Goal: Submit feedback/report problem: Provide input to the site owners about the experience or issues

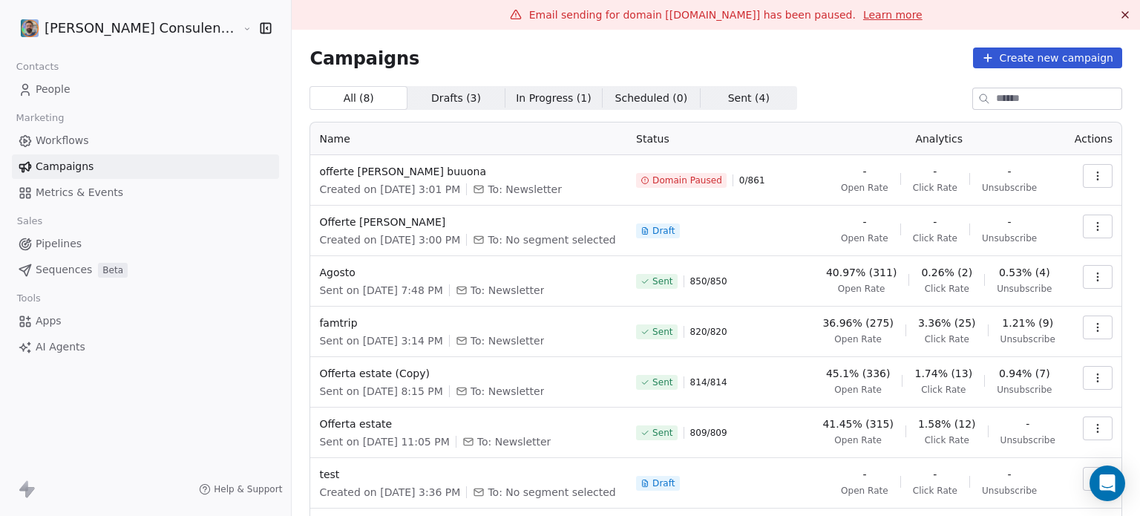
click at [664, 180] on span "Domain Paused" at bounding box center [687, 180] width 70 height 12
click at [649, 178] on div "Domain Paused" at bounding box center [682, 180] width 82 height 12
click at [643, 177] on icon at bounding box center [645, 180] width 9 height 9
click at [644, 177] on icon at bounding box center [645, 180] width 9 height 9
click at [641, 176] on icon at bounding box center [645, 180] width 9 height 9
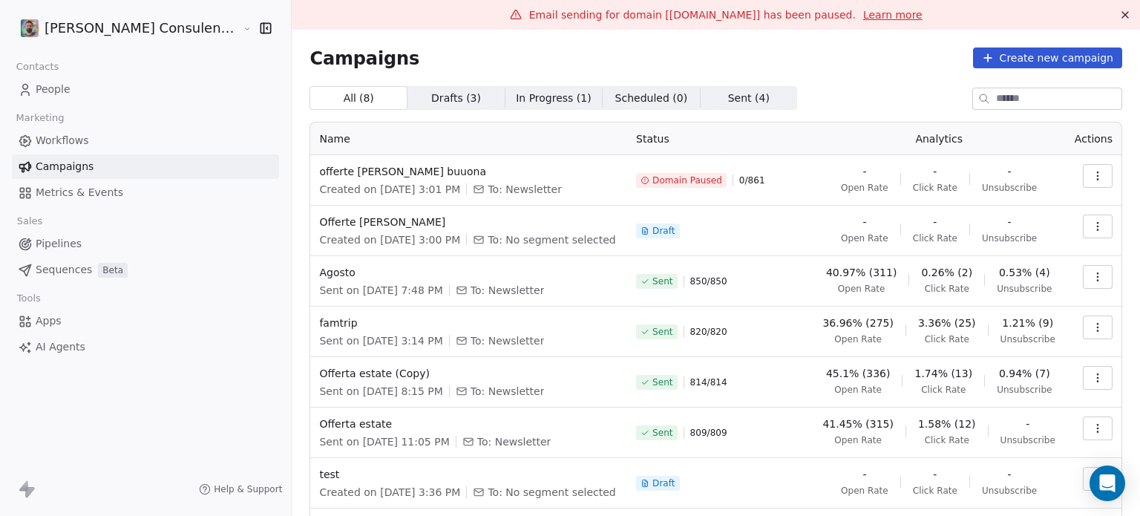
click at [641, 183] on span "Domain Paused" at bounding box center [681, 180] width 91 height 15
click at [641, 178] on span "Domain Paused" at bounding box center [681, 180] width 91 height 15
click at [676, 178] on span "Domain Paused" at bounding box center [687, 180] width 70 height 12
click at [863, 13] on link "Learn more" at bounding box center [892, 14] width 59 height 15
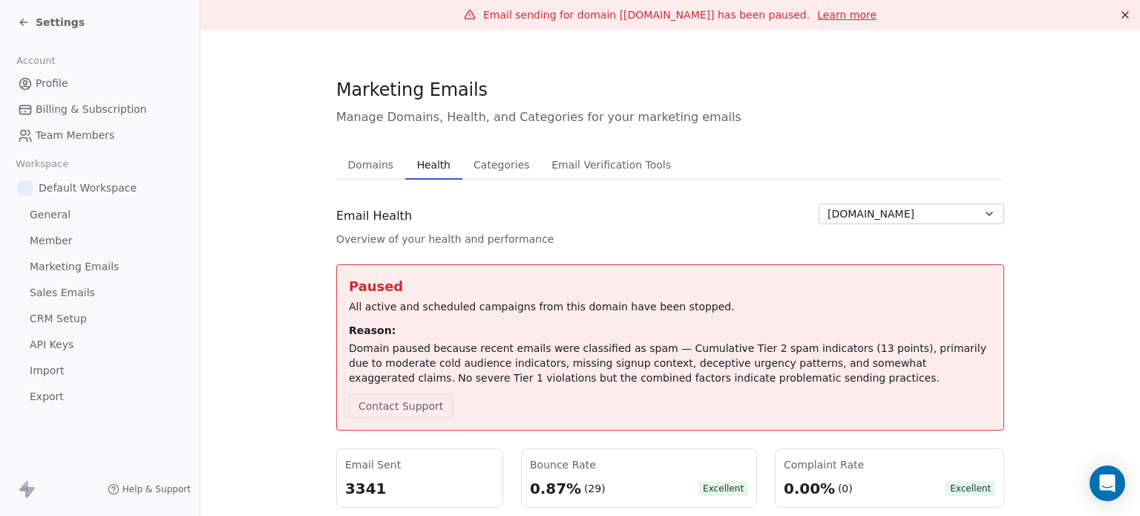
scroll to position [74, 0]
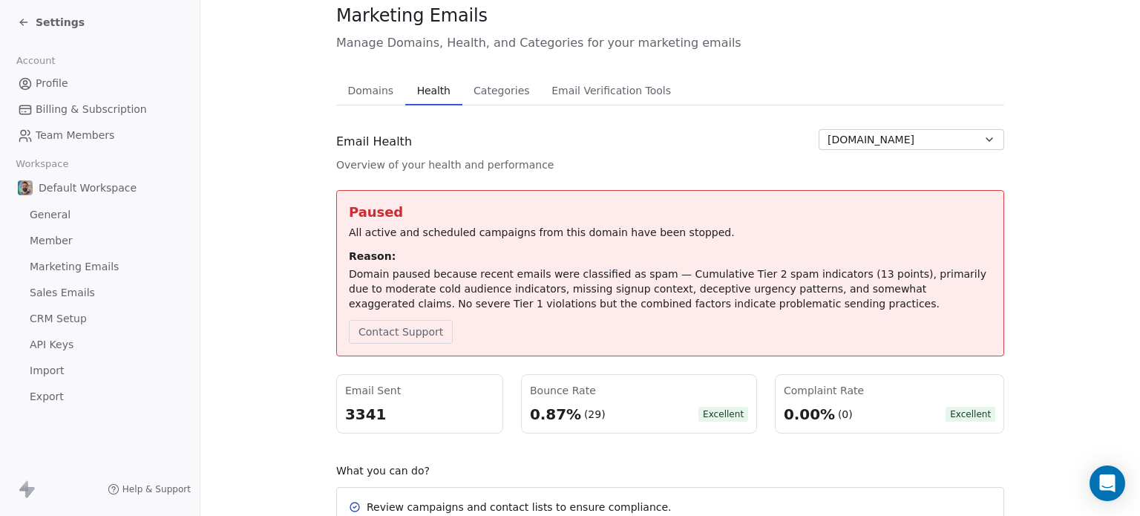
click at [893, 143] on span "[DOMAIN_NAME]" at bounding box center [871, 140] width 87 height 16
click at [894, 143] on html "Settings Account Profile Billing & Subscription Team Members Workspace Default …" at bounding box center [570, 313] width 1140 height 627
drag, startPoint x: 768, startPoint y: 308, endPoint x: 496, endPoint y: 321, distance: 272.7
click at [552, 308] on div "Domain paused because recent emails were classified as spam — Cumulative Tier 2…" at bounding box center [670, 288] width 643 height 45
click at [742, 317] on div "Paused All active and scheduled campaigns from this domain have been stopped. R…" at bounding box center [670, 273] width 643 height 141
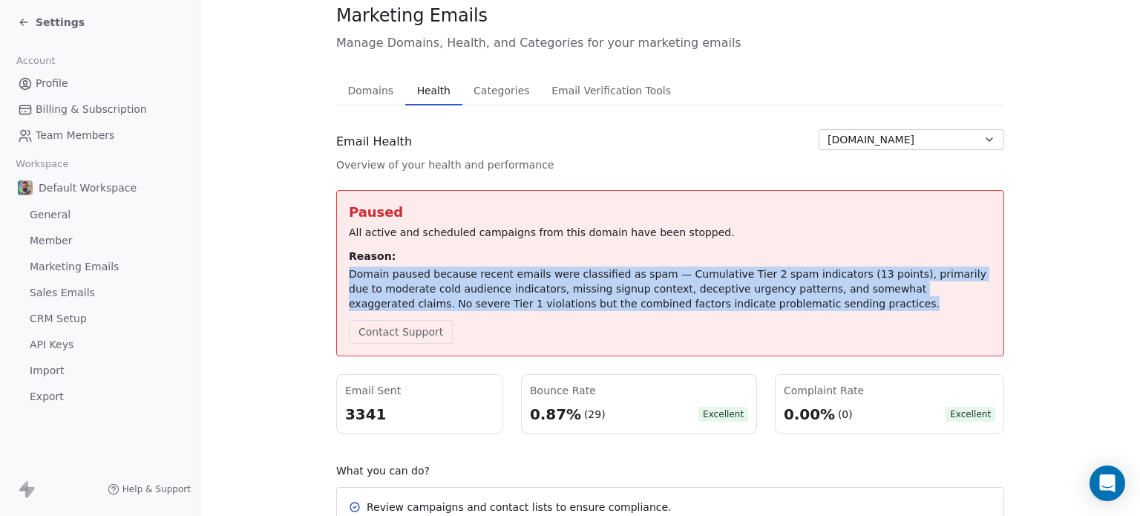
drag, startPoint x: 739, startPoint y: 308, endPoint x: 341, endPoint y: 272, distance: 399.5
click at [341, 272] on div "Paused All active and scheduled campaigns from this domain have been stopped. R…" at bounding box center [670, 273] width 668 height 166
click at [406, 335] on button "Contact Support" at bounding box center [401, 332] width 104 height 24
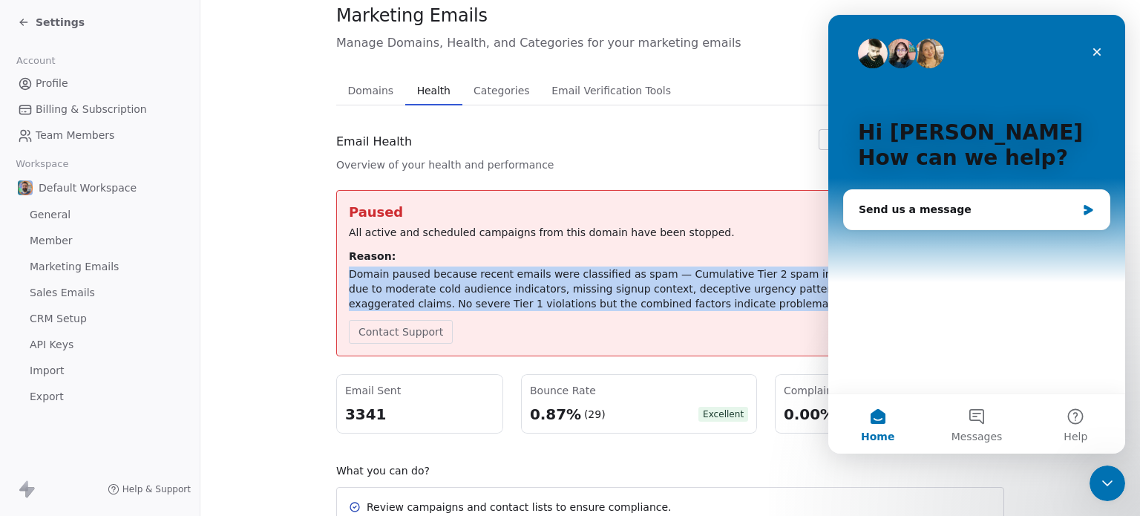
scroll to position [0, 0]
click at [745, 306] on div "Domain paused because recent emails were classified as spam — Cumulative Tier 2…" at bounding box center [670, 288] width 643 height 45
drag, startPoint x: 745, startPoint y: 306, endPoint x: 357, endPoint y: 267, distance: 390.1
click at [357, 267] on div "Domain paused because recent emails were classified as spam — Cumulative Tier 2…" at bounding box center [670, 288] width 643 height 45
click at [746, 299] on div "Domain paused because recent emails were classified as spam — Cumulative Tier 2…" at bounding box center [670, 288] width 643 height 45
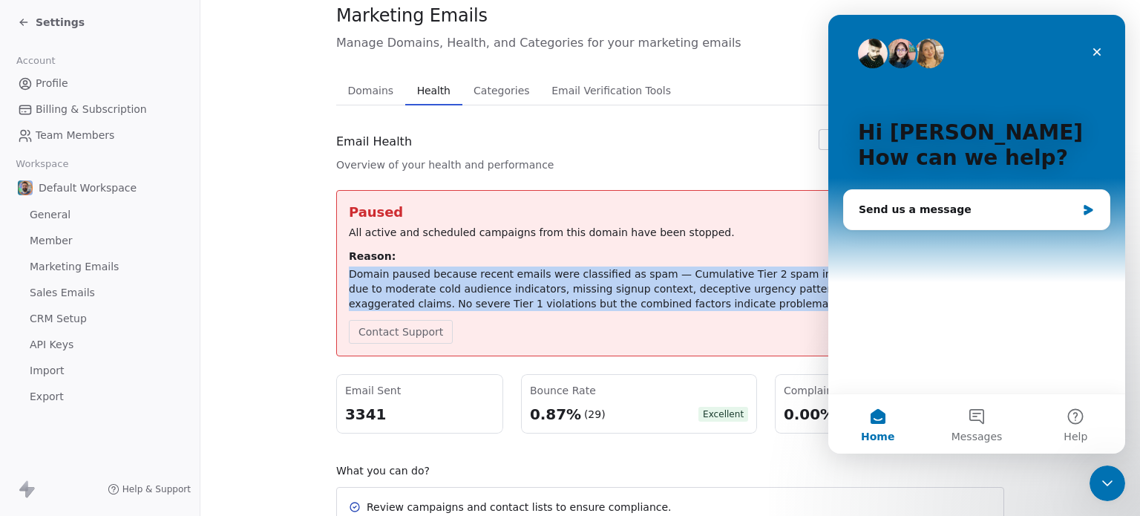
drag, startPoint x: 698, startPoint y: 300, endPoint x: 338, endPoint y: 272, distance: 360.3
click at [338, 272] on div "Paused All active and scheduled campaigns from this domain have been stopped. R…" at bounding box center [670, 273] width 668 height 166
copy div "Domain paused because recent emails were classified as spam — Cumulative Tier 2…"
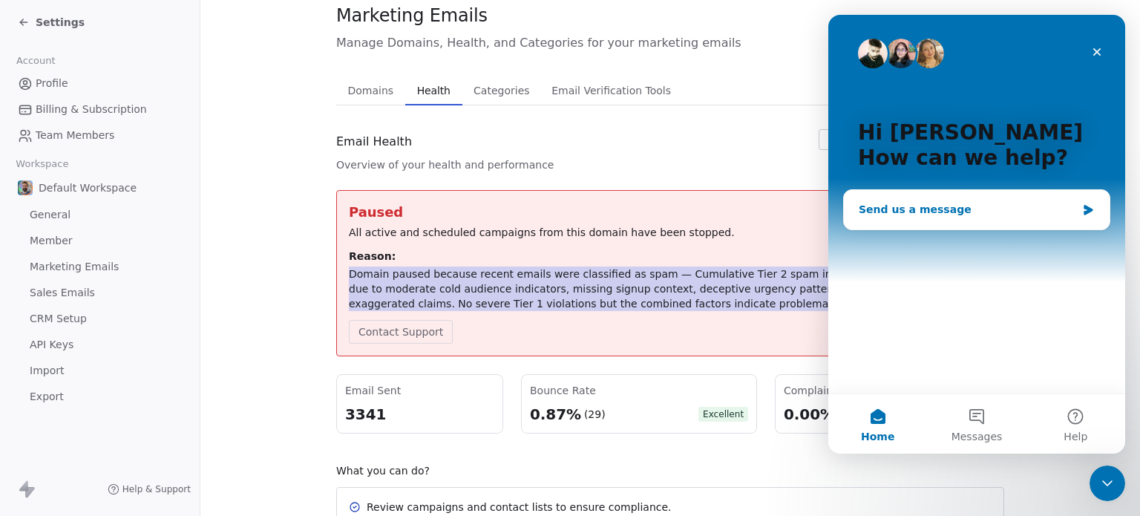
click at [918, 215] on div "Send us a message" at bounding box center [967, 210] width 217 height 16
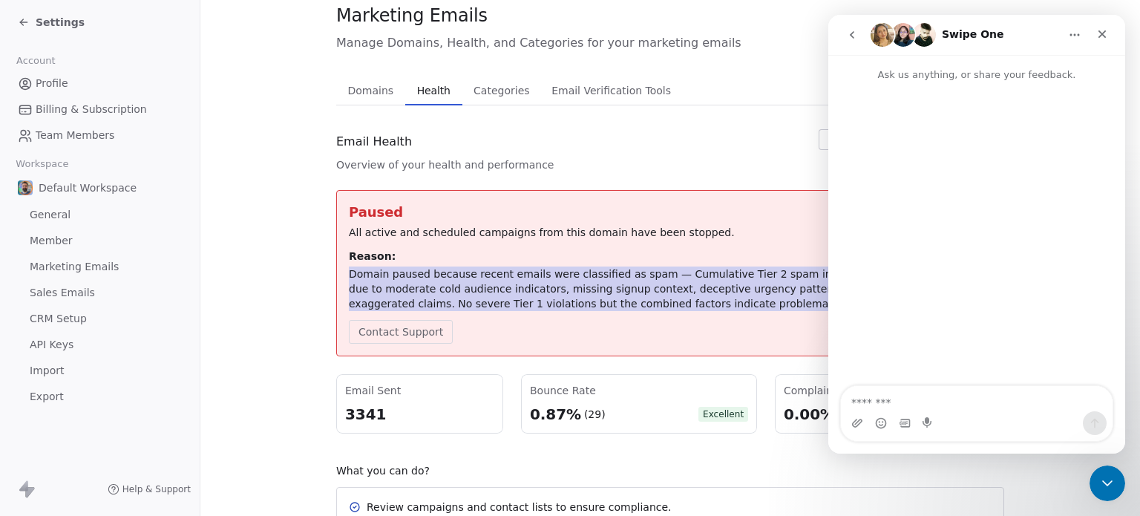
click at [903, 399] on textarea "Message…" at bounding box center [977, 398] width 272 height 25
type textarea "*"
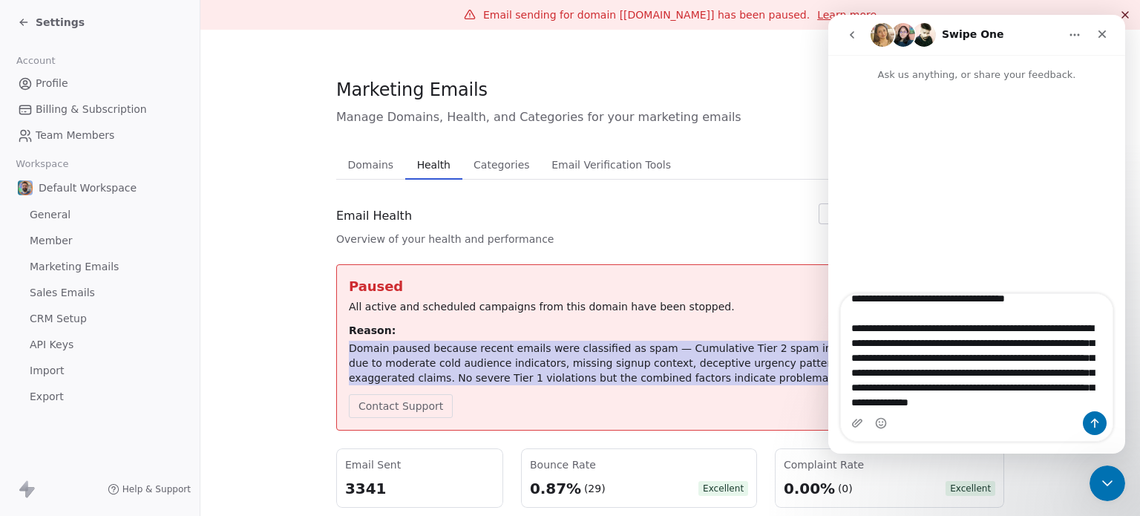
type textarea "**********"
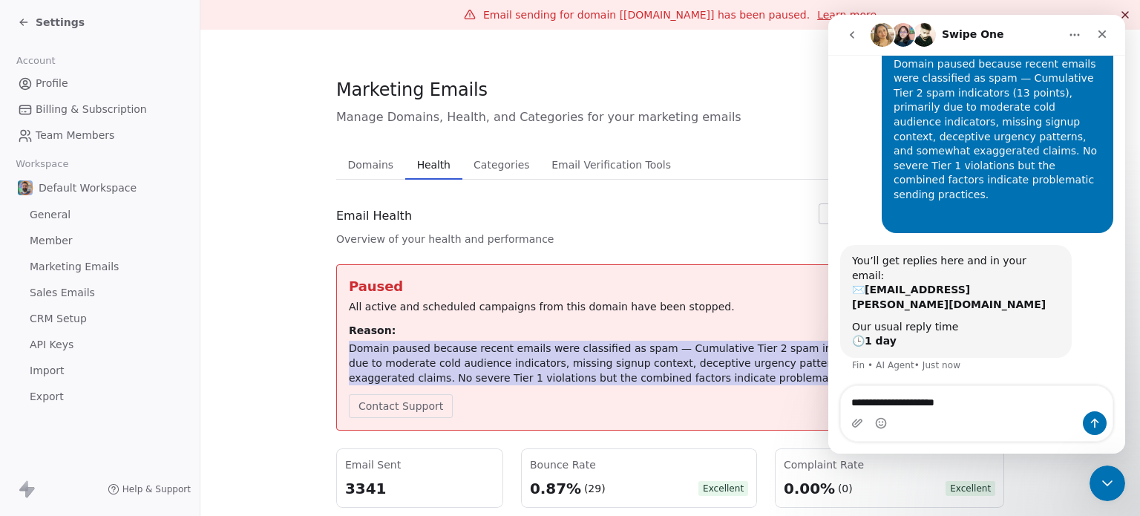
type textarea "**********"
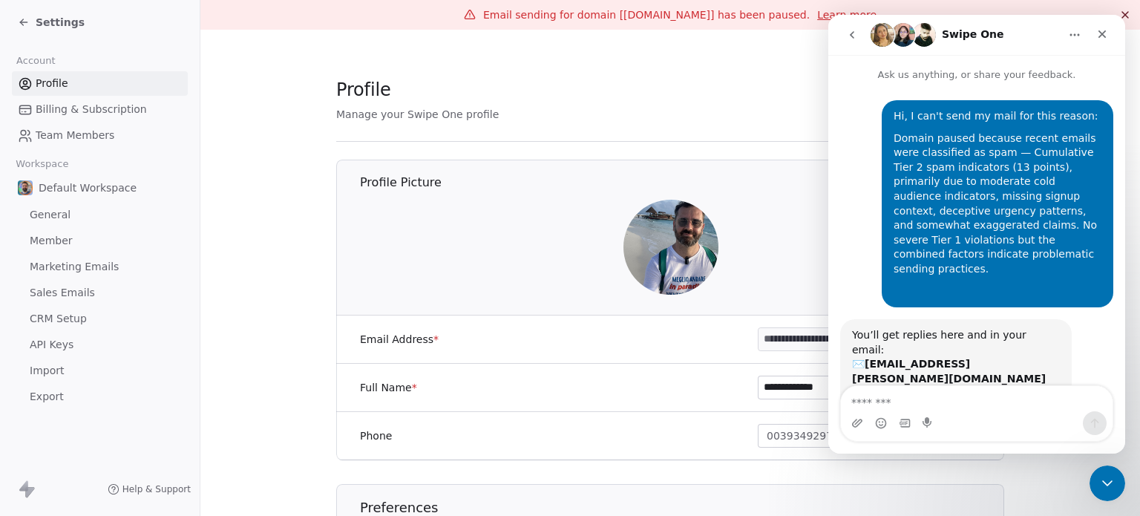
scroll to position [74, 0]
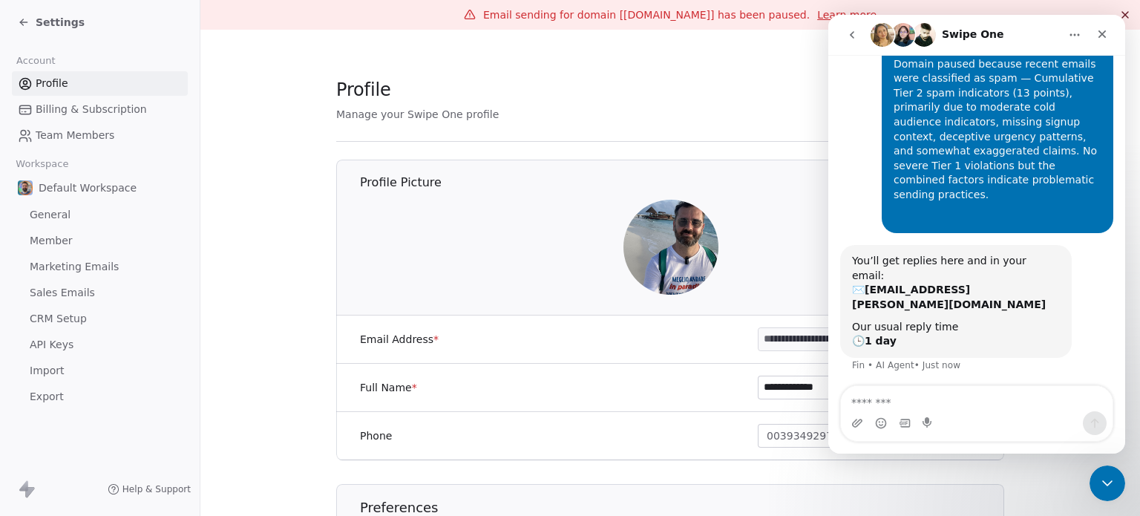
click at [24, 20] on icon at bounding box center [24, 22] width 12 height 12
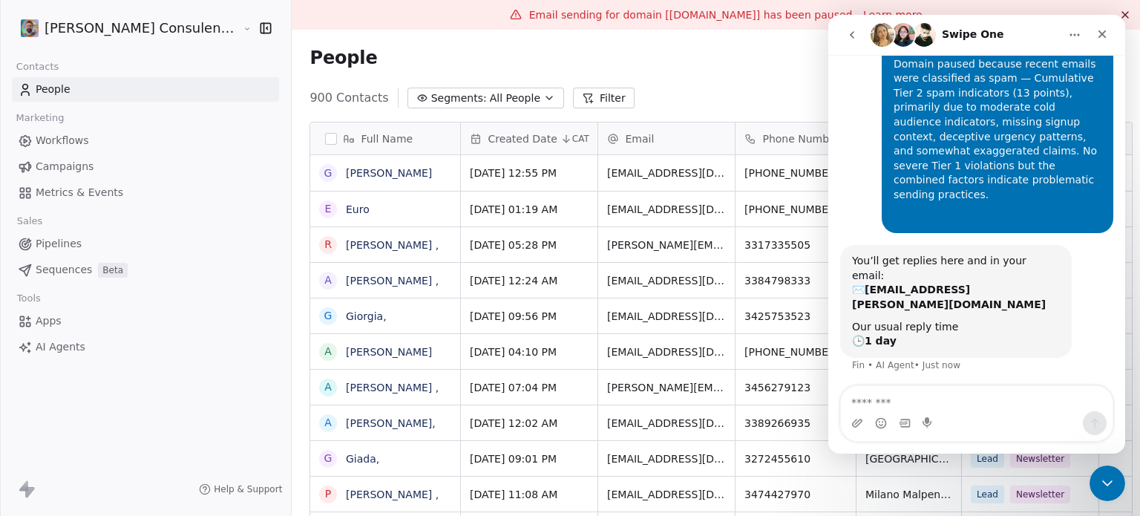
scroll to position [12, 12]
click at [68, 167] on span "Campaigns" at bounding box center [65, 167] width 58 height 16
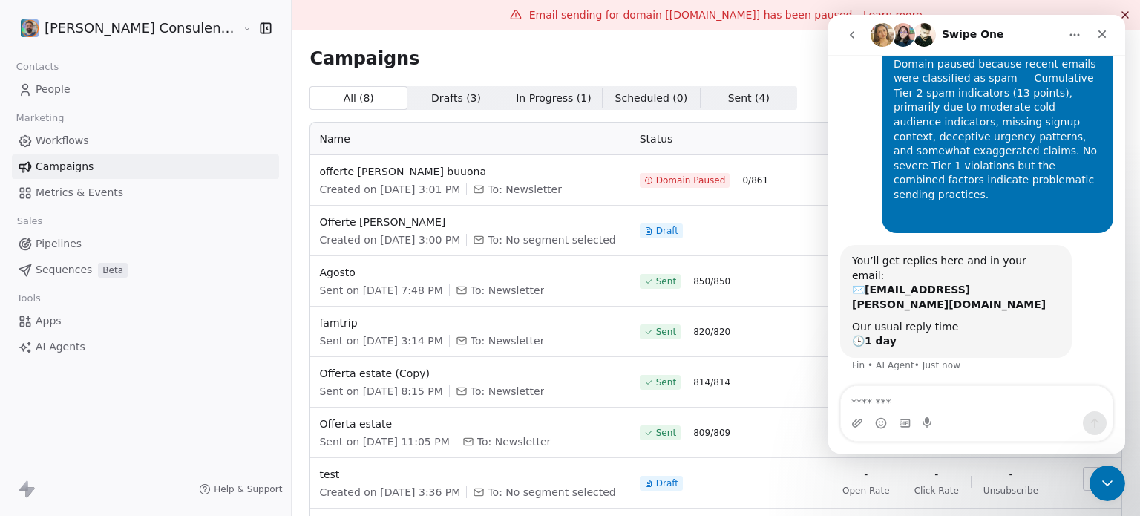
scroll to position [74, 0]
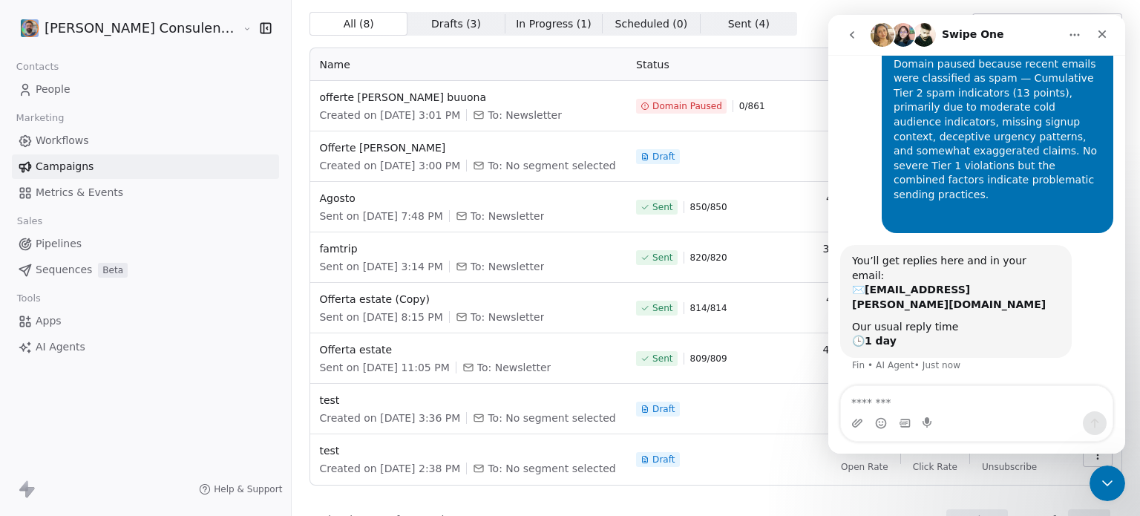
click at [857, 41] on button "go back" at bounding box center [852, 35] width 28 height 28
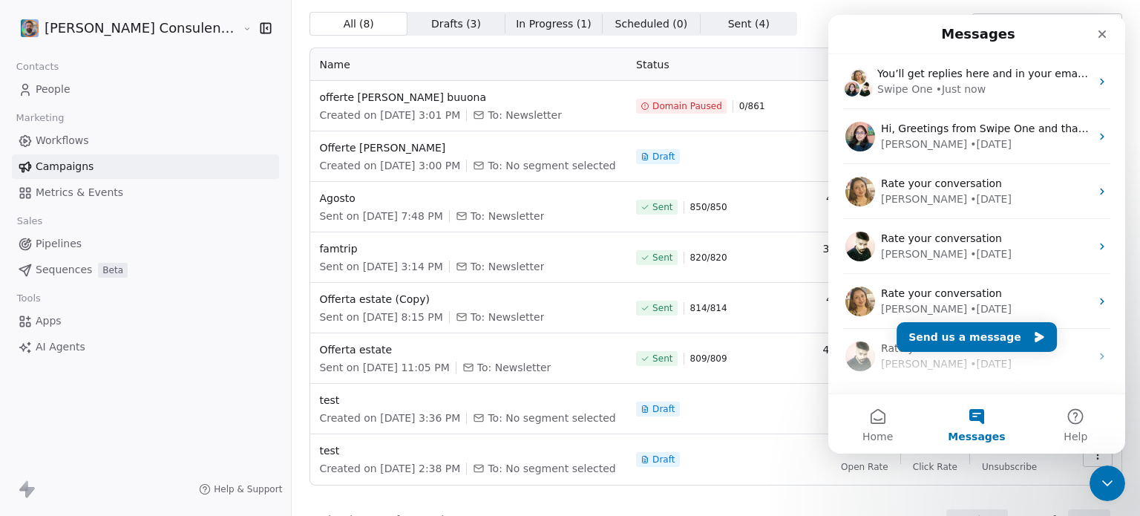
scroll to position [0, 0]
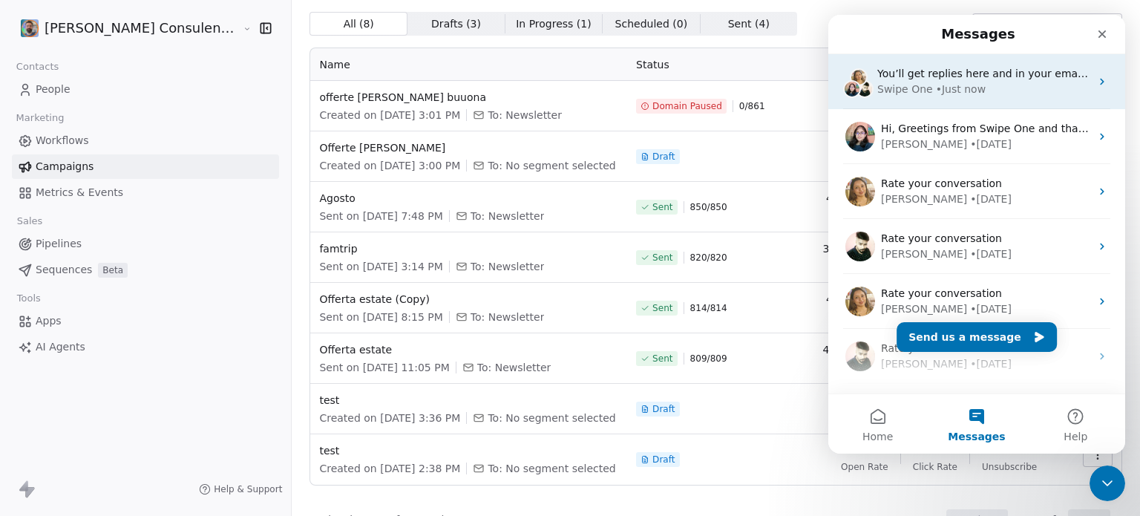
click at [963, 80] on div "You’ll get replies here and in your email: ✉️ rob.fazzi@gmail.com Our usual rep…" at bounding box center [983, 74] width 213 height 16
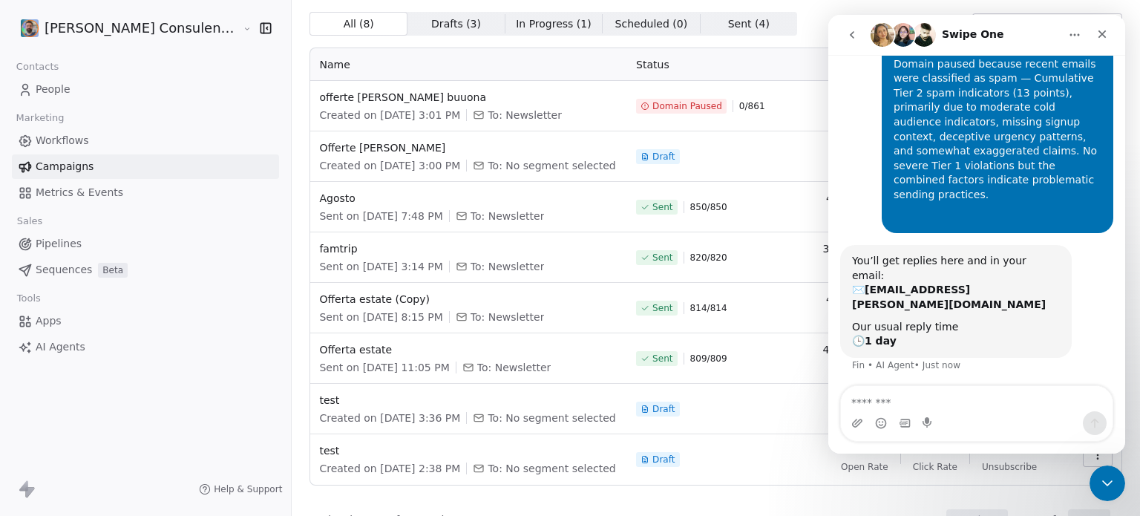
scroll to position [105, 0]
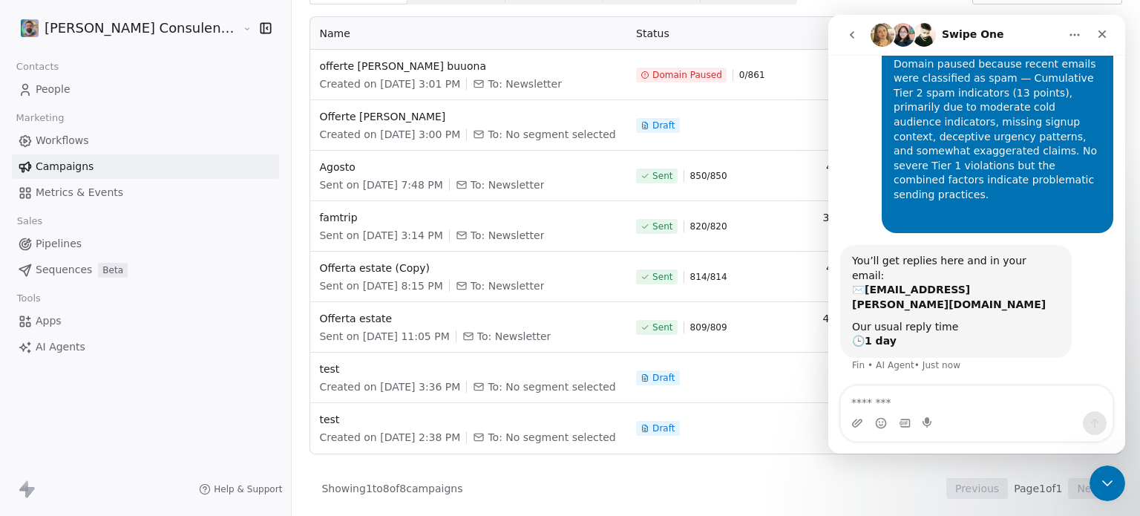
click at [950, 406] on textarea "Message…" at bounding box center [977, 398] width 272 height 25
type textarea "**********"
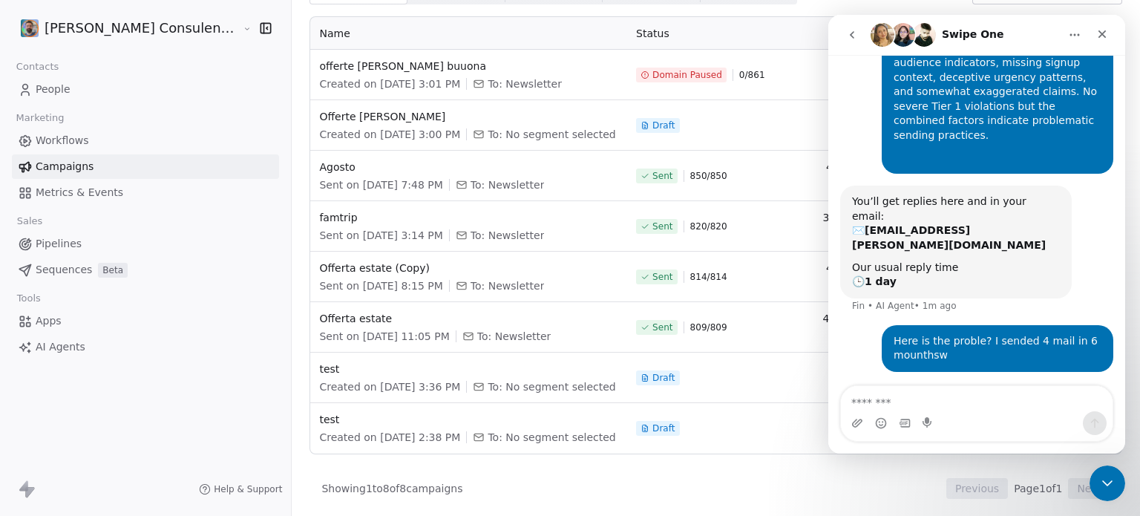
click at [934, 334] on div "Here is the proble? I sended 4 mail in 6 mounthsw" at bounding box center [998, 348] width 208 height 29
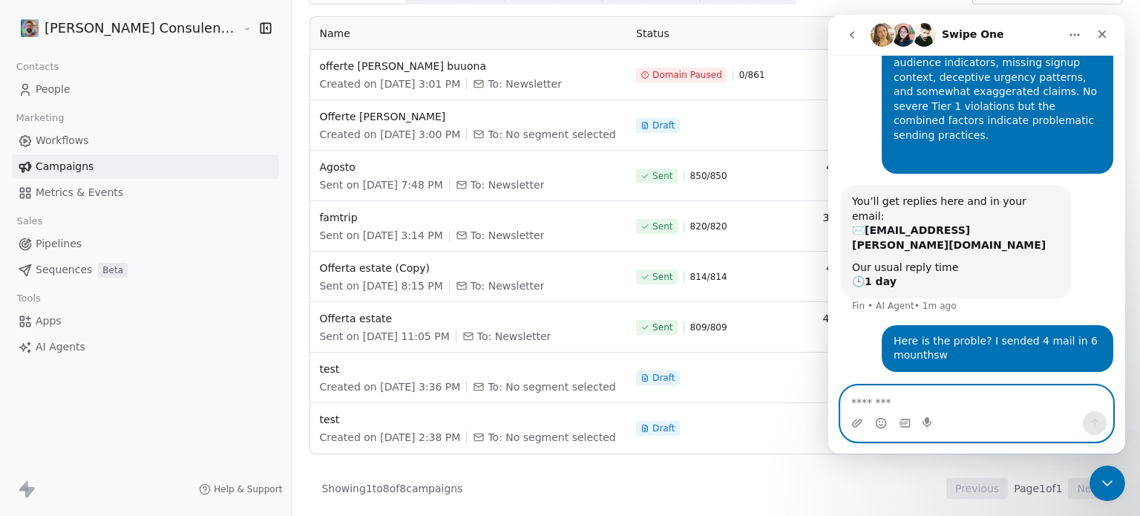
click at [898, 403] on textarea "Message…" at bounding box center [977, 398] width 272 height 25
drag, startPoint x: 879, startPoint y: 406, endPoint x: 849, endPoint y: 402, distance: 29.9
click at [849, 402] on textarea "**********" at bounding box center [977, 398] width 272 height 25
drag, startPoint x: 891, startPoint y: 406, endPoint x: 846, endPoint y: 403, distance: 45.4
click at [846, 403] on textarea "**********" at bounding box center [977, 398] width 272 height 25
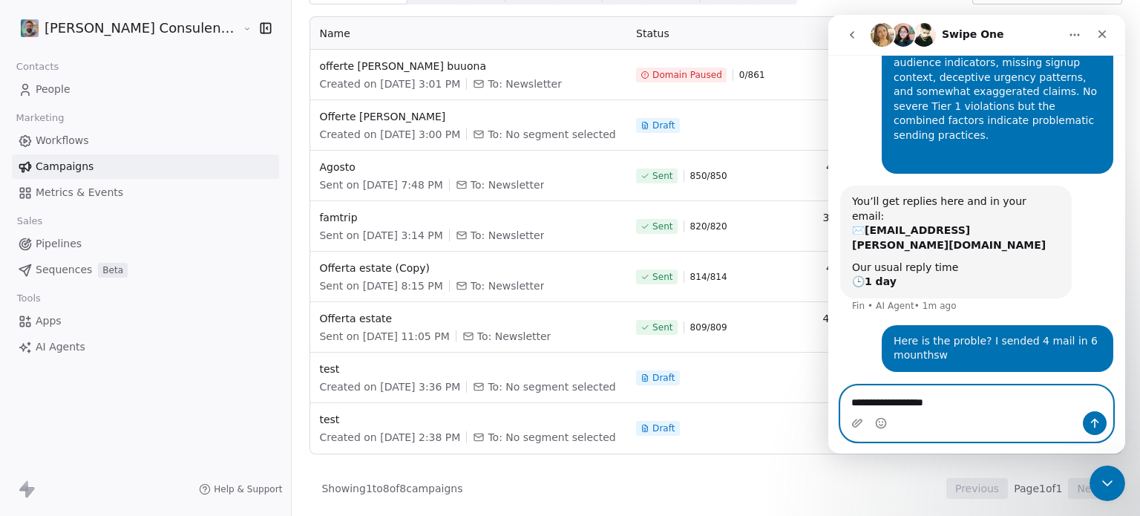
type textarea "**********"
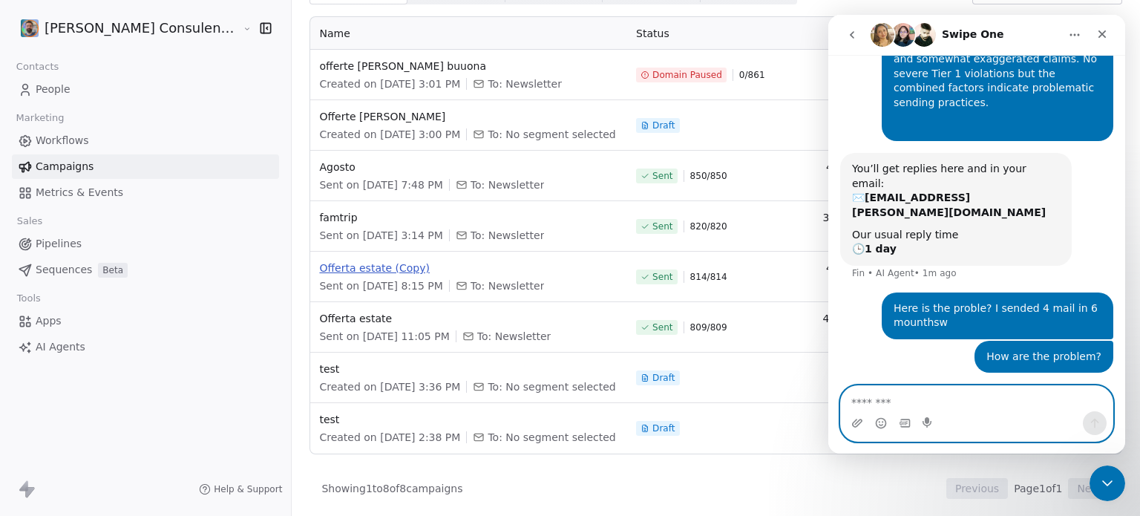
scroll to position [31, 0]
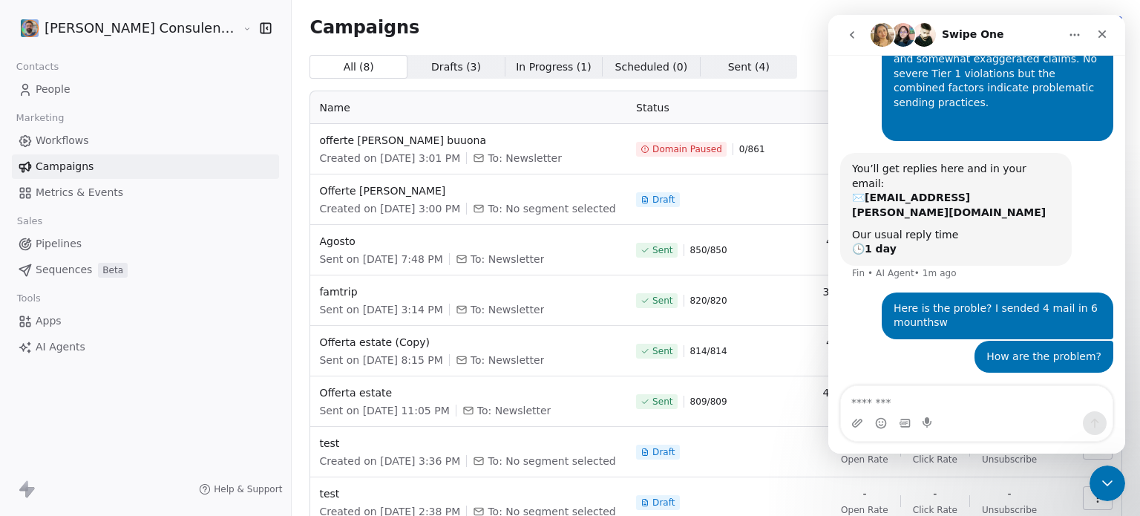
click at [529, 70] on span "In Progress ( 1 )" at bounding box center [554, 67] width 76 height 16
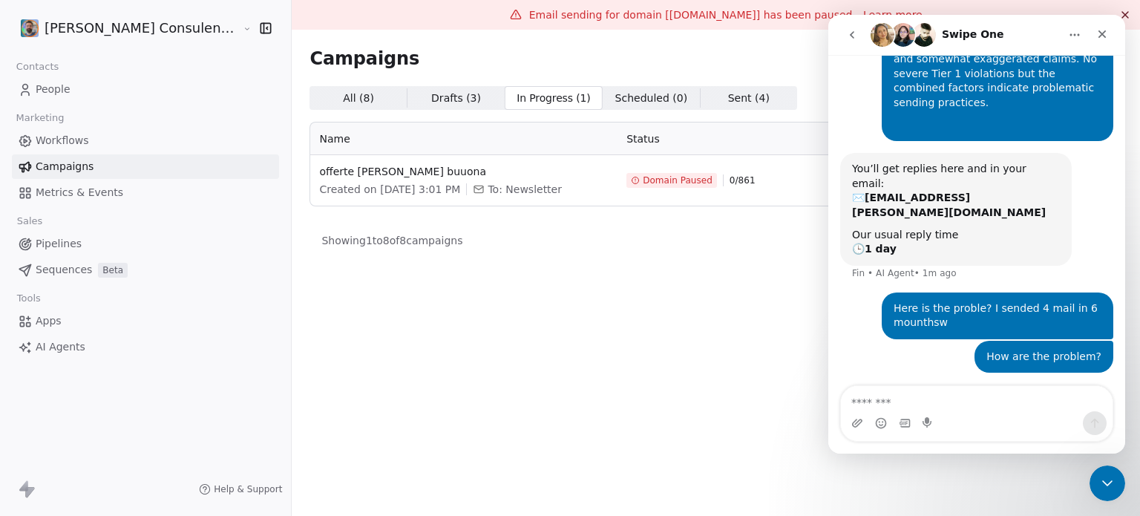
scroll to position [0, 0]
click at [646, 181] on span "Domain Paused" at bounding box center [678, 180] width 70 height 12
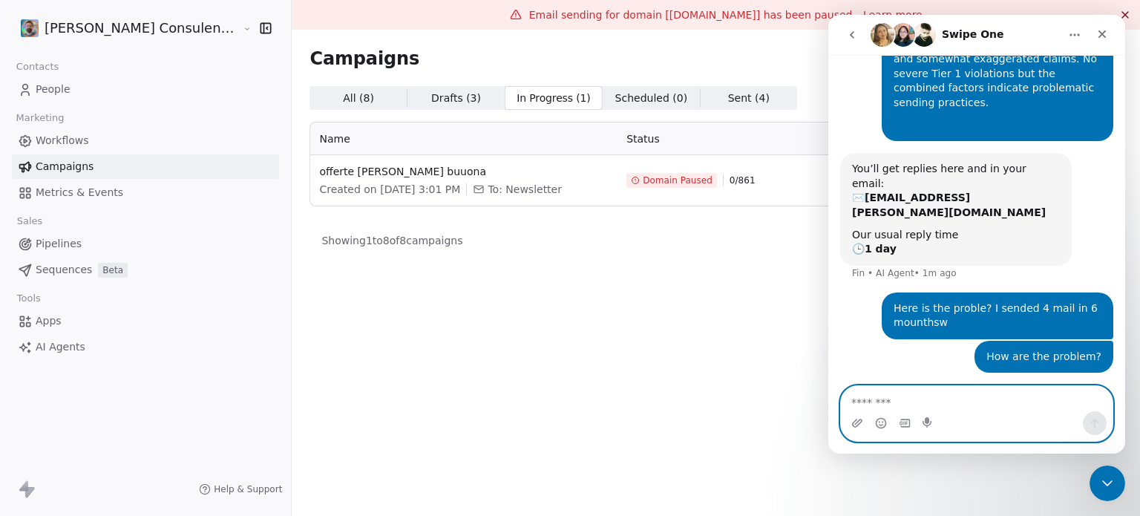
click at [888, 399] on textarea "Message…" at bounding box center [977, 398] width 272 height 25
type textarea "*"
type textarea "*******"
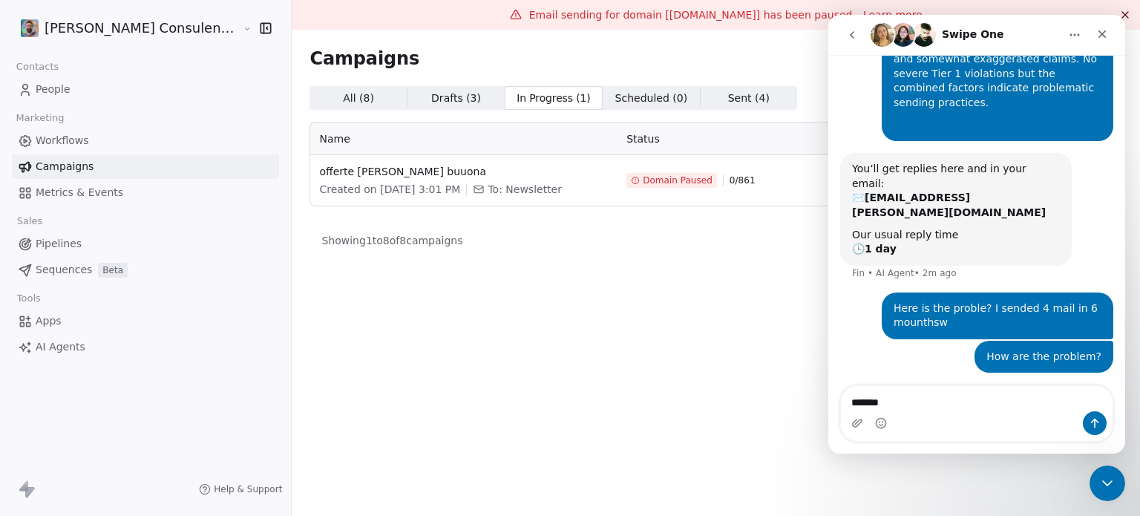
click at [849, 30] on icon "go back" at bounding box center [852, 35] width 12 height 12
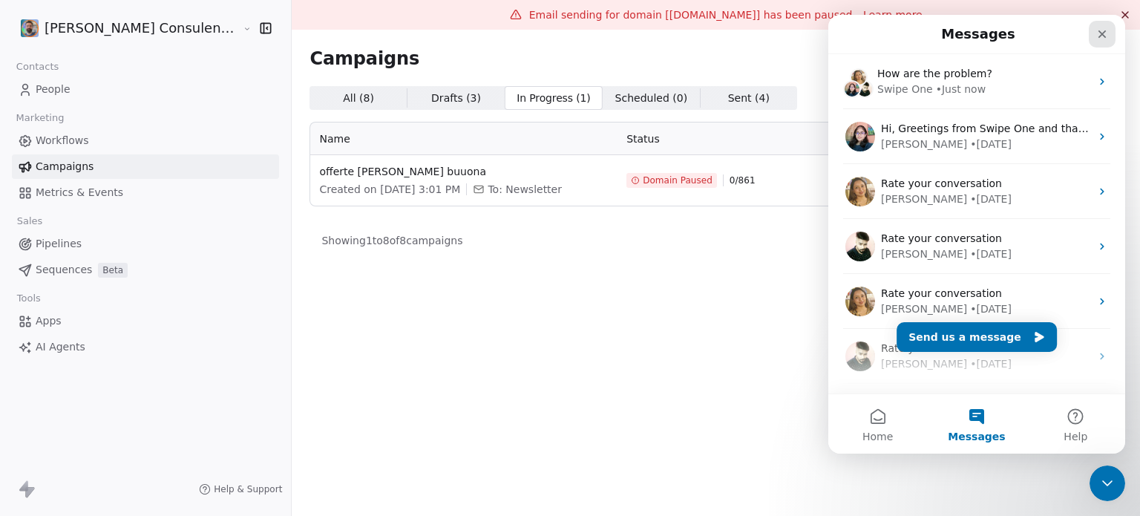
click at [1104, 38] on icon "Close" at bounding box center [1102, 34] width 12 height 12
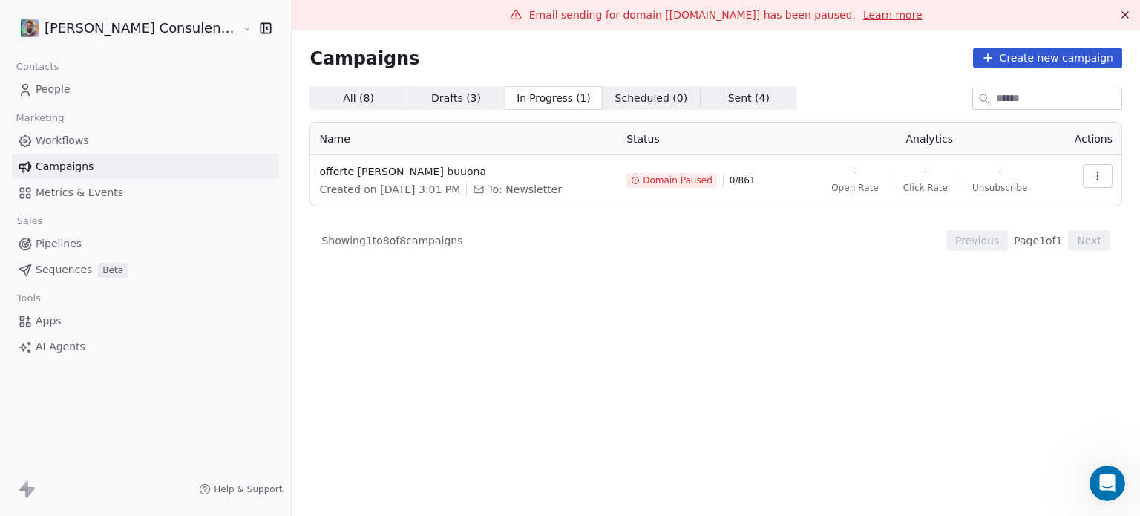
click at [728, 97] on span "Sent ( 4 )" at bounding box center [749, 99] width 42 height 16
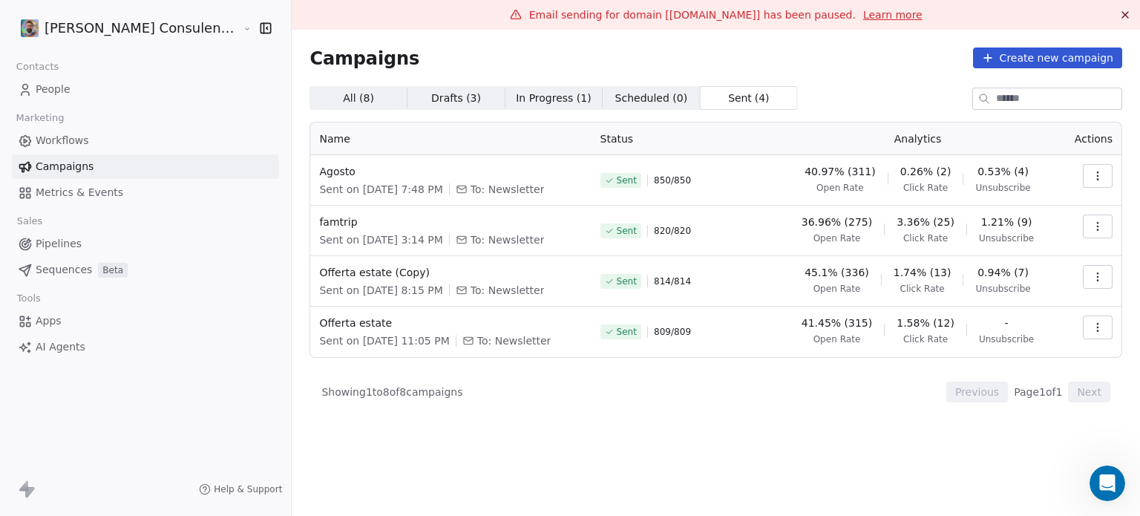
click at [534, 95] on span "In Progress ( 1 )" at bounding box center [554, 99] width 76 height 16
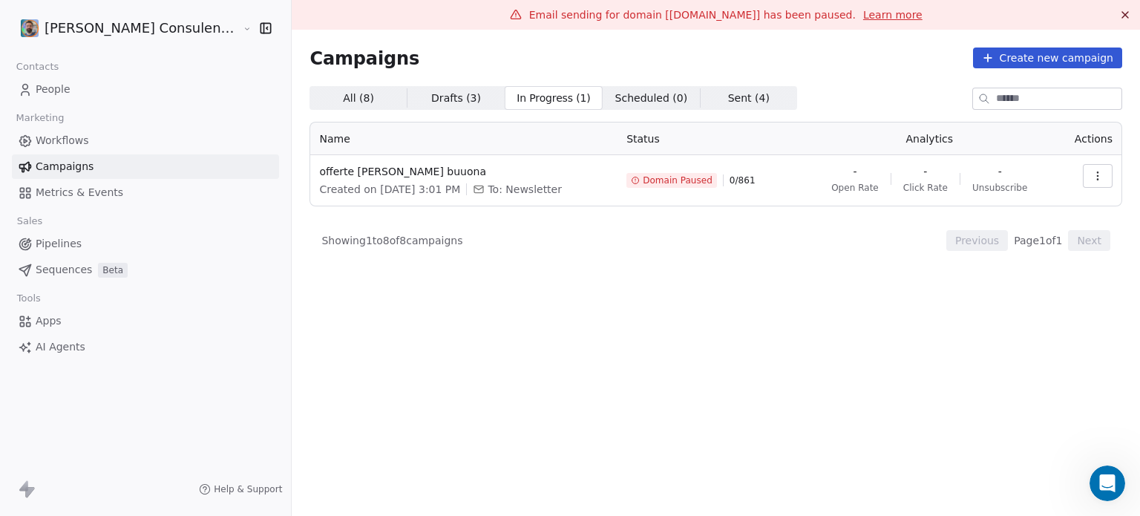
click at [362, 97] on span "All ( 8 ) All ( 8 )" at bounding box center [358, 98] width 97 height 24
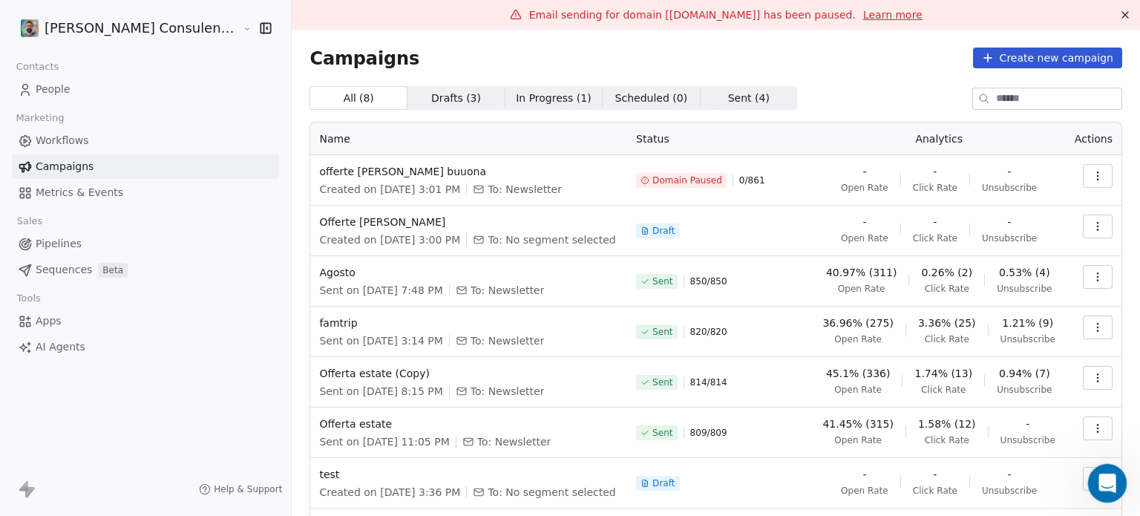
click at [1117, 476] on div "Open Intercom Messenger" at bounding box center [1105, 480] width 49 height 49
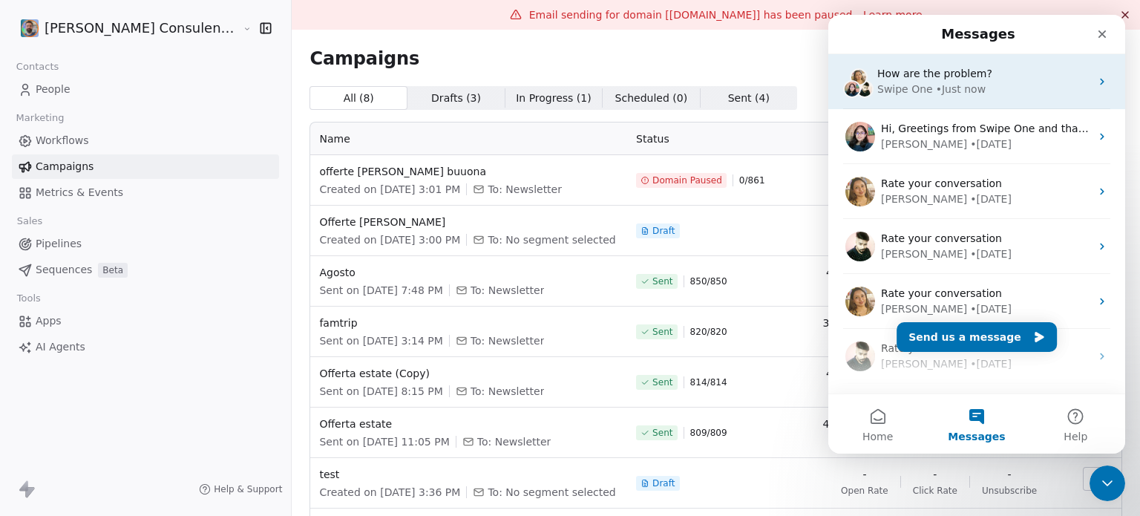
click at [929, 68] on span "How are the problem?" at bounding box center [934, 74] width 115 height 12
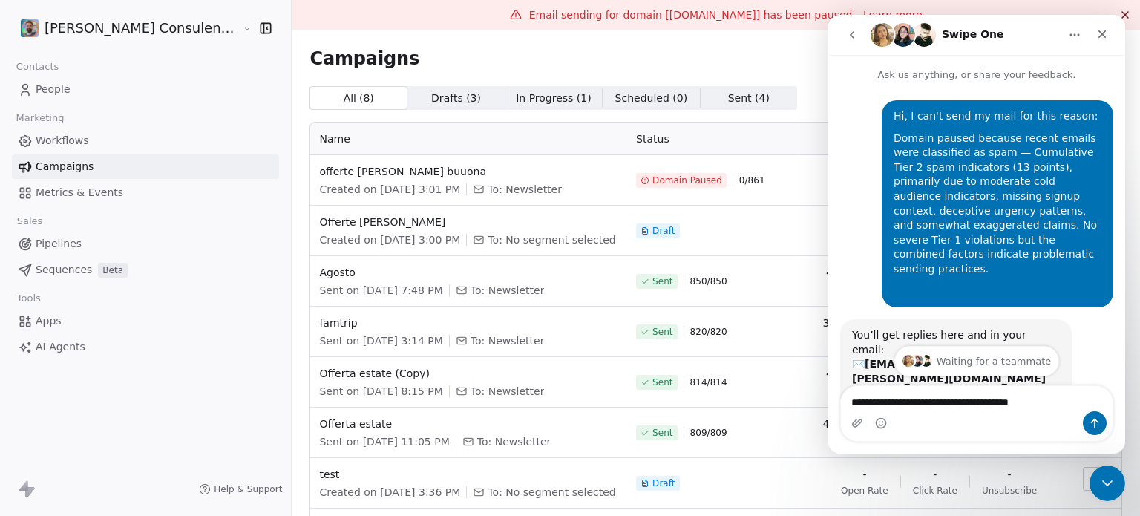
type textarea "**********"
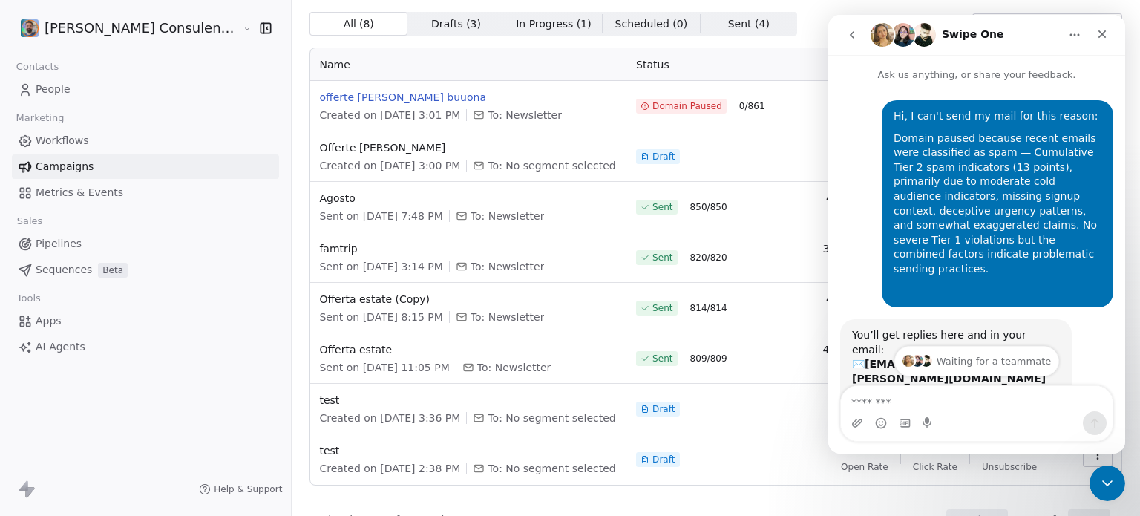
click at [367, 94] on span "offerte maggio buuona" at bounding box center [468, 97] width 299 height 15
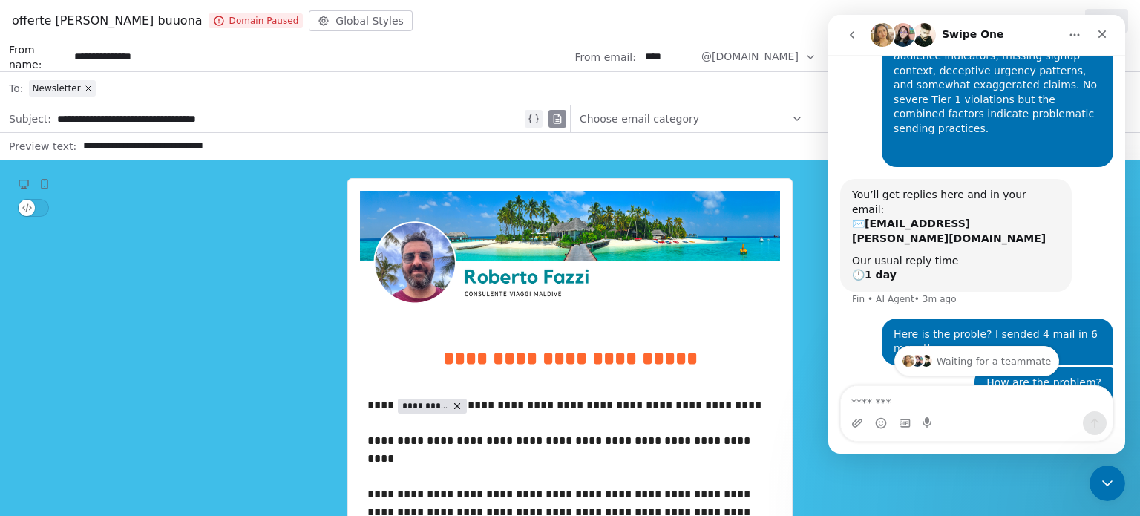
scroll to position [200, 0]
